Goal: Task Accomplishment & Management: Use online tool/utility

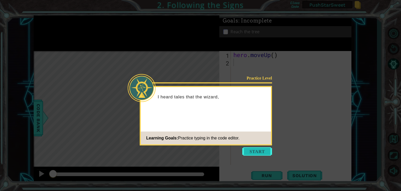
click at [260, 150] on button "Start" at bounding box center [257, 151] width 30 height 8
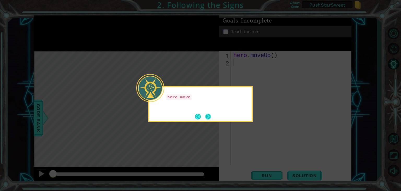
click at [210, 119] on button "Next" at bounding box center [208, 116] width 6 height 6
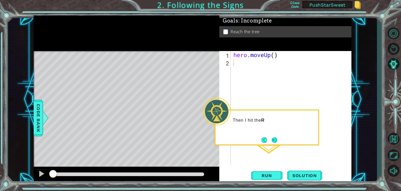
click at [272, 139] on button "Next" at bounding box center [274, 140] width 7 height 7
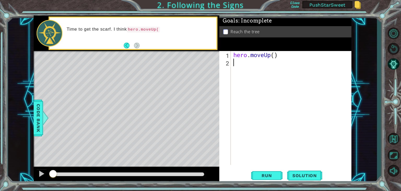
click at [286, 57] on div "hero . moveUp ( )" at bounding box center [292, 115] width 120 height 129
type textarea "hero.moveUp()"
paste textarea "hero.moveUp()"
type textarea "hero.moveUp()"
click at [272, 175] on span "Run" at bounding box center [266, 175] width 21 height 5
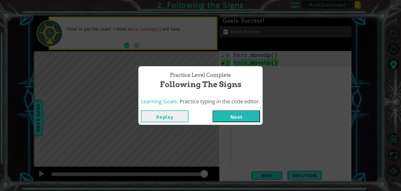
click at [171, 114] on button "Replay" at bounding box center [165, 116] width 48 height 12
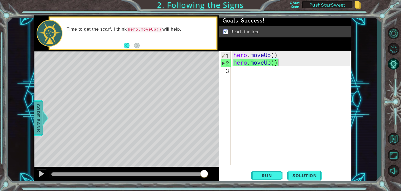
click at [40, 119] on span "Code Bank" at bounding box center [38, 118] width 8 height 32
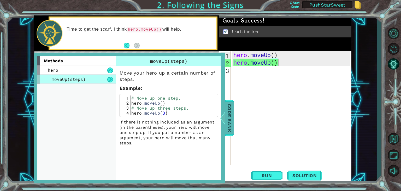
click at [225, 118] on div at bounding box center [222, 118] width 7 height 16
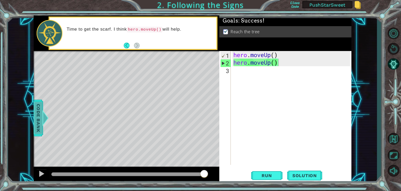
click at [42, 117] on div at bounding box center [45, 118] width 7 height 16
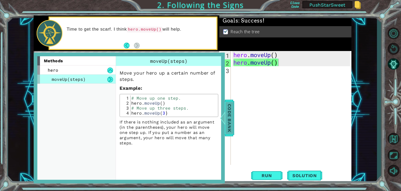
click at [223, 117] on div at bounding box center [222, 118] width 7 height 16
